Goal: Find contact information: Find contact information

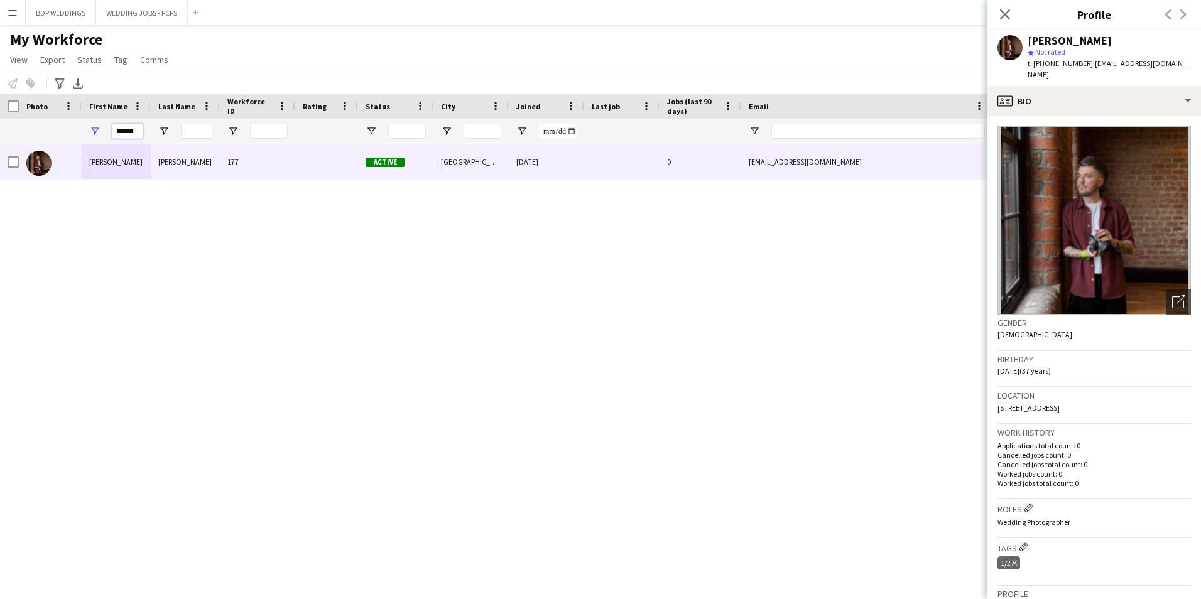
drag, startPoint x: 134, startPoint y: 134, endPoint x: -28, endPoint y: 148, distance: 162.0
click at [0, 148] on html "Menu Boards Boards Boards All jobs Status Workforce Workforce My Workforce Recr…" at bounding box center [600, 299] width 1201 height 599
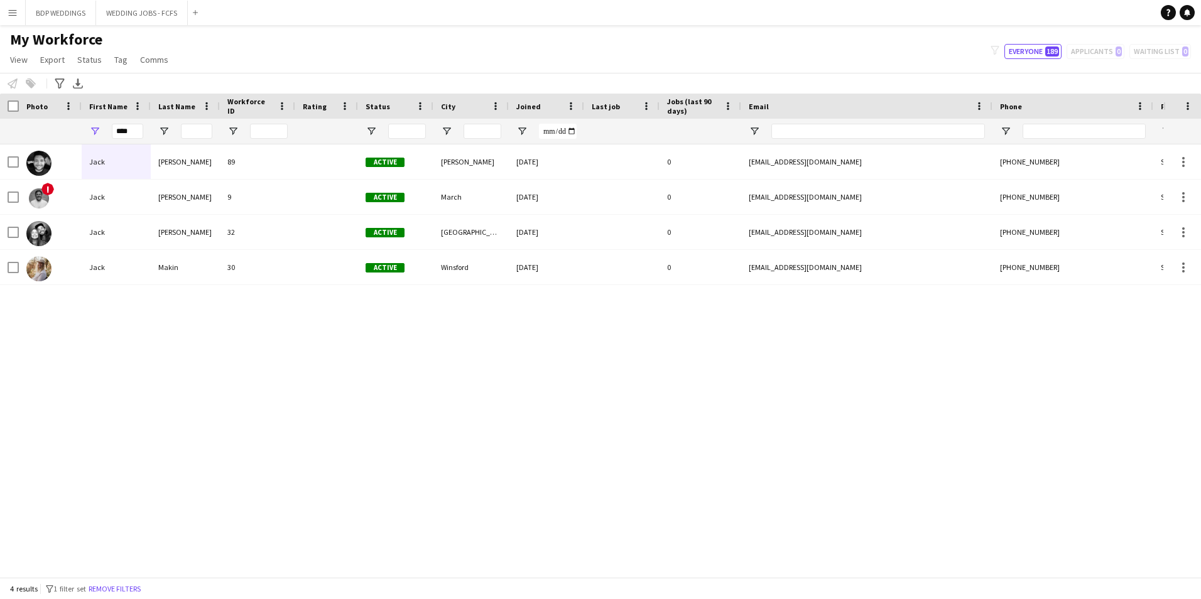
drag, startPoint x: 273, startPoint y: 403, endPoint x: 270, endPoint y: 383, distance: 20.4
click at [273, 401] on div "[PERSON_NAME] 89 Active [PERSON_NAME] [DATE] 0 [EMAIL_ADDRESS][DOMAIN_NAME] [PH…" at bounding box center [582, 357] width 1164 height 424
drag, startPoint x: 136, startPoint y: 135, endPoint x: 103, endPoint y: 137, distance: 32.7
click at [103, 137] on div "****" at bounding box center [116, 131] width 69 height 25
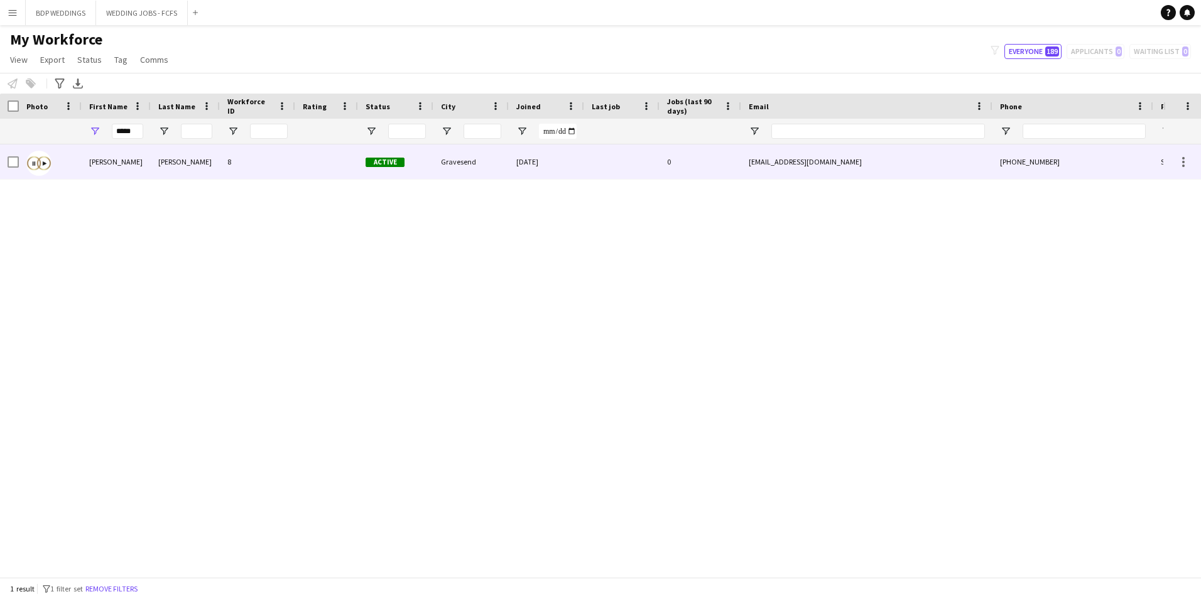
click at [94, 178] on div "[PERSON_NAME]" at bounding box center [116, 162] width 69 height 35
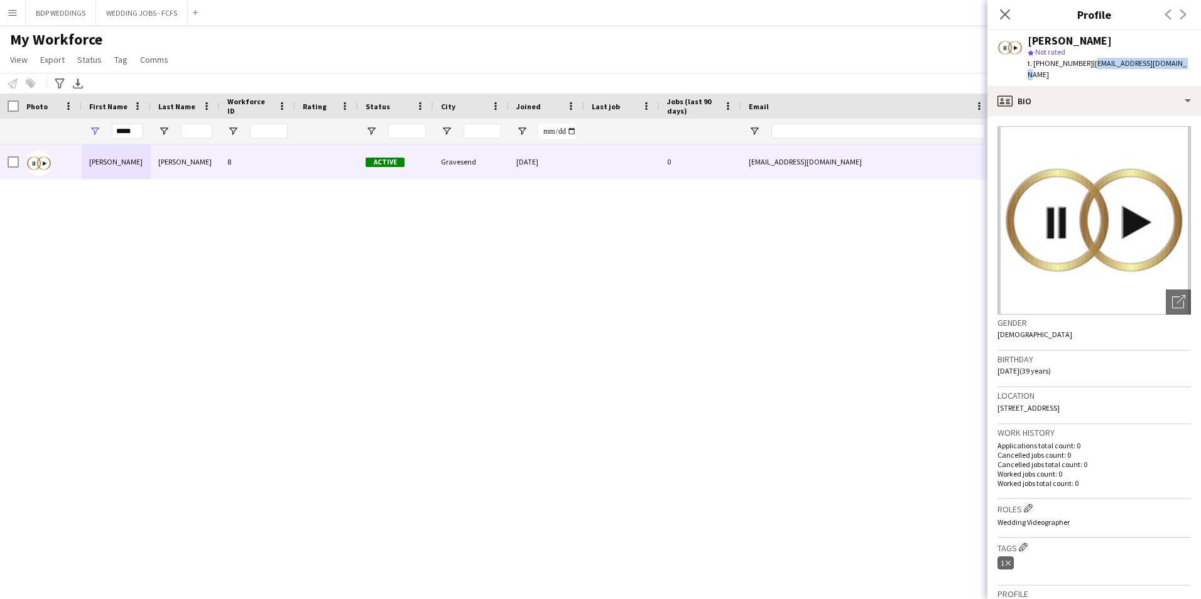
drag, startPoint x: 1091, startPoint y: 61, endPoint x: 1175, endPoint y: 61, distance: 84.2
click at [1175, 61] on div "[PERSON_NAME] star Not rated t. [PHONE_NUMBER] | [EMAIL_ADDRESS][DOMAIN_NAME]" at bounding box center [1095, 58] width 214 height 56
drag, startPoint x: 1175, startPoint y: 61, endPoint x: 1153, endPoint y: 63, distance: 22.1
copy span "[EMAIL_ADDRESS][DOMAIN_NAME]"
drag, startPoint x: 132, startPoint y: 127, endPoint x: 6, endPoint y: 132, distance: 126.4
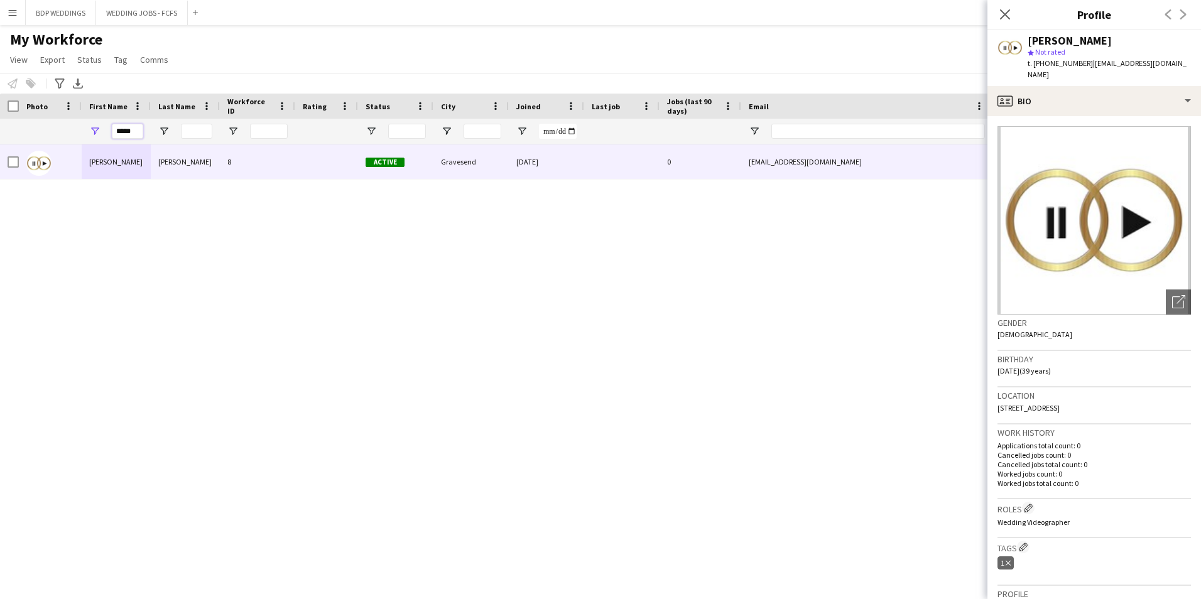
click at [27, 134] on div "*****" at bounding box center [681, 131] width 1362 height 25
type input "*"
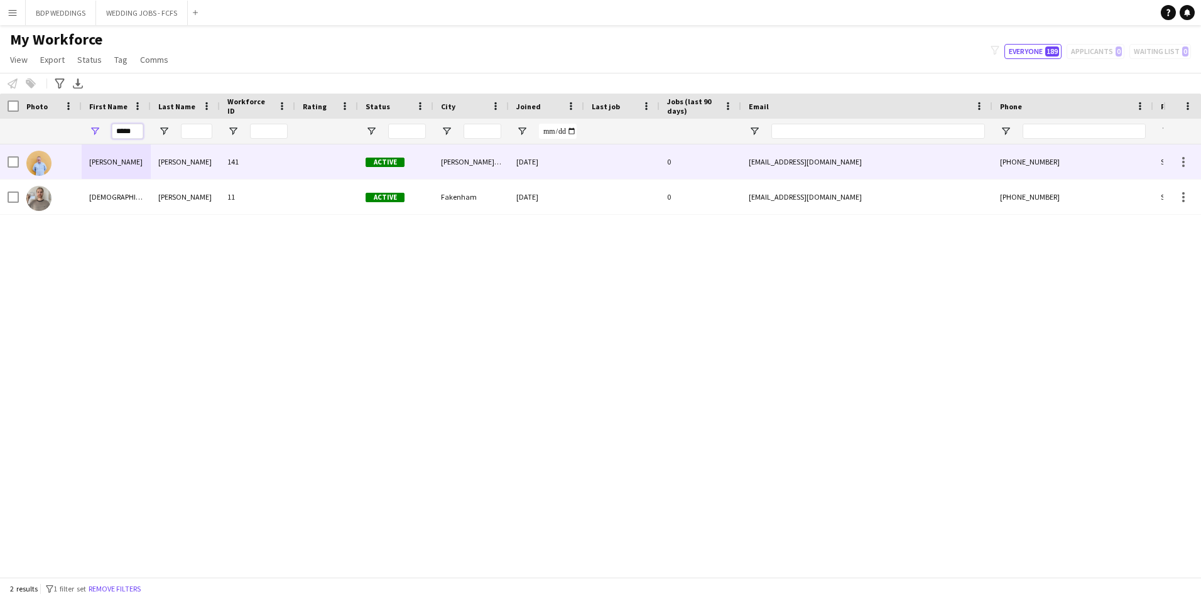
type input "*****"
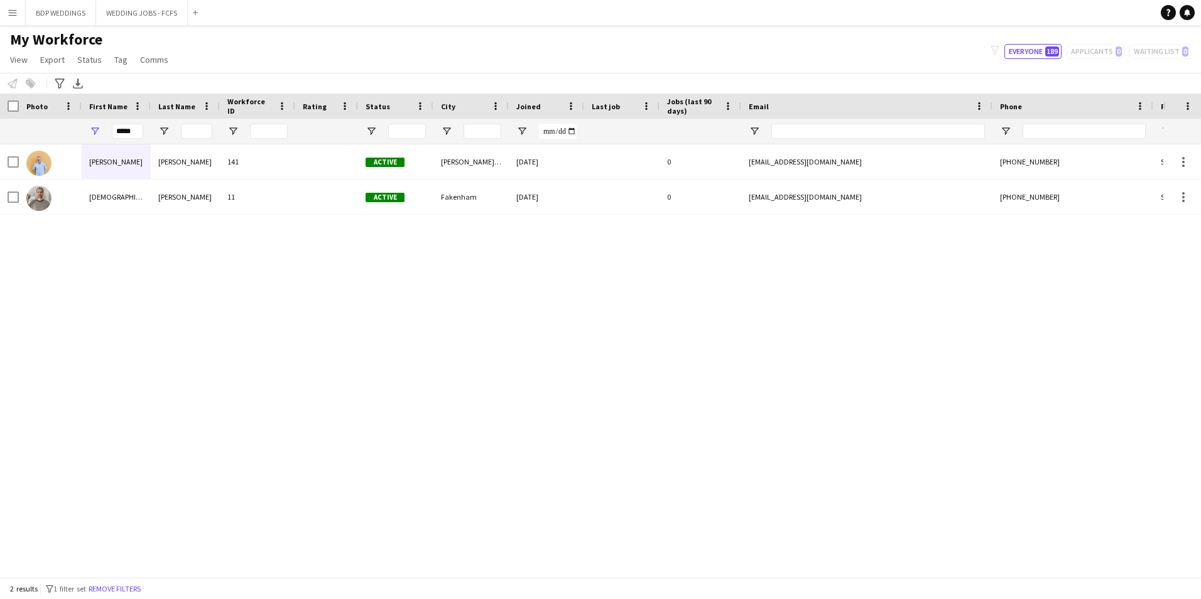
drag, startPoint x: 94, startPoint y: 273, endPoint x: 100, endPoint y: 258, distance: 16.3
click at [94, 273] on div "[PERSON_NAME] 141 Active [PERSON_NAME] [DATE] 0 [EMAIL_ADDRESS][DOMAIN_NAME] [P…" at bounding box center [582, 357] width 1164 height 424
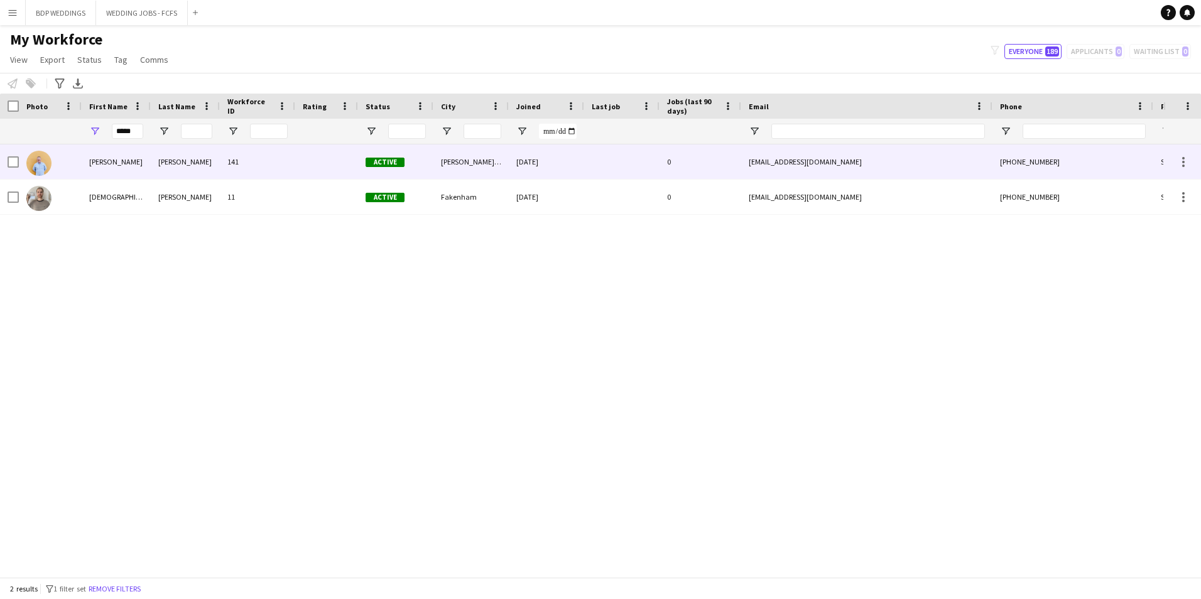
click at [210, 170] on div "[PERSON_NAME]" at bounding box center [185, 162] width 69 height 35
